Goal: Task Accomplishment & Management: Use online tool/utility

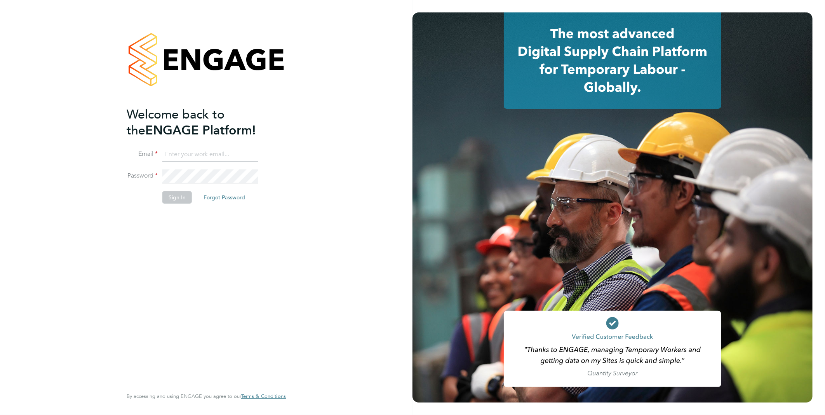
type input "[PERSON_NAME][EMAIL_ADDRESS][PERSON_NAME][DOMAIN_NAME]"
click at [177, 195] on button "Sign In" at bounding box center [177, 197] width 30 height 12
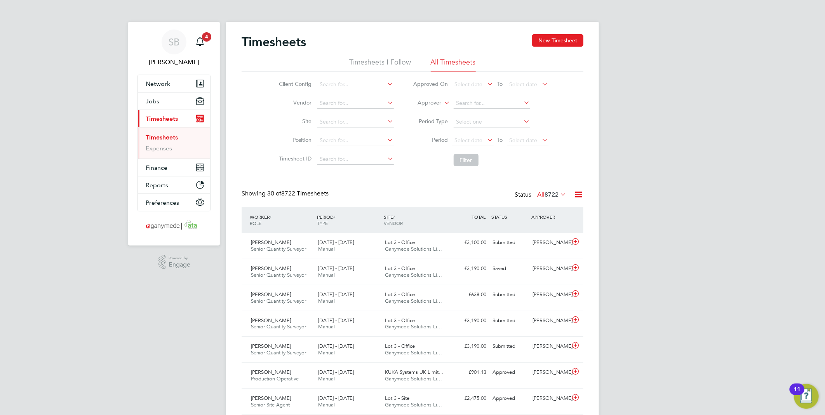
click at [581, 193] on icon at bounding box center [578, 194] width 10 height 10
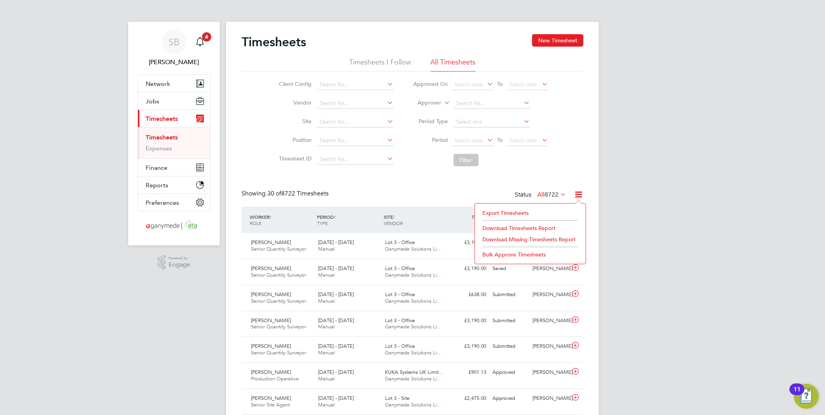
click at [522, 208] on li "Export Timesheets" at bounding box center [530, 212] width 103 height 11
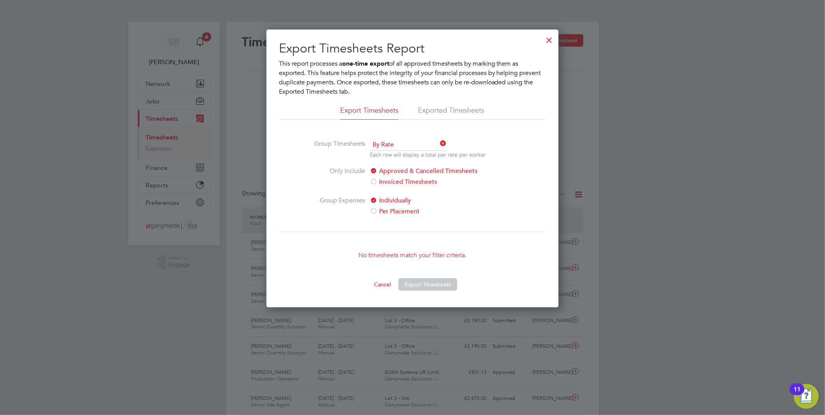
click at [552, 45] on div at bounding box center [549, 38] width 14 height 14
